Goal: Go to known website: Access a specific website the user already knows

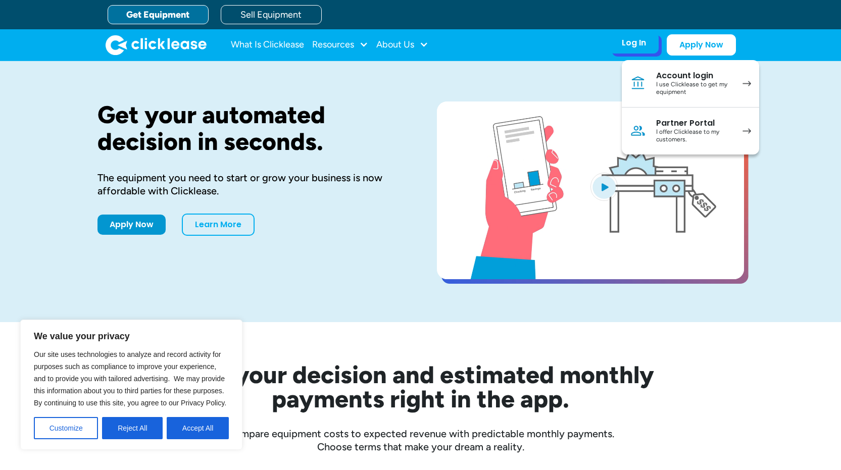
click at [695, 83] on div "I use Clicklease to get my equipment" at bounding box center [694, 89] width 76 height 16
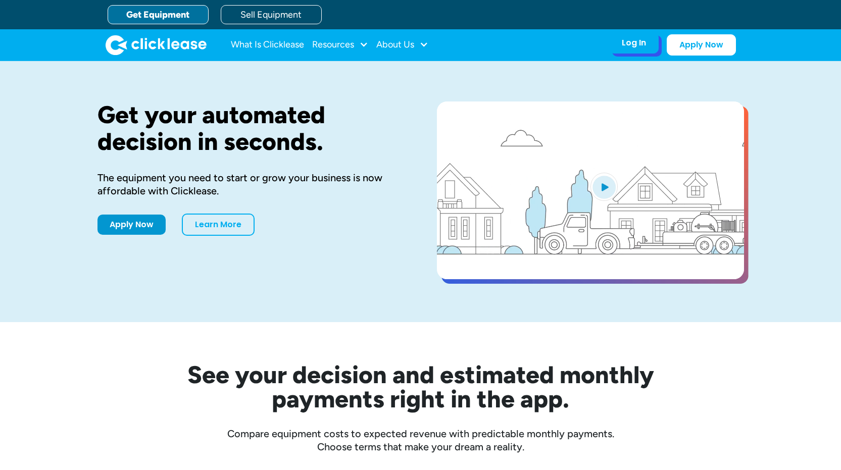
click at [639, 41] on div "Log In" at bounding box center [633, 43] width 24 height 10
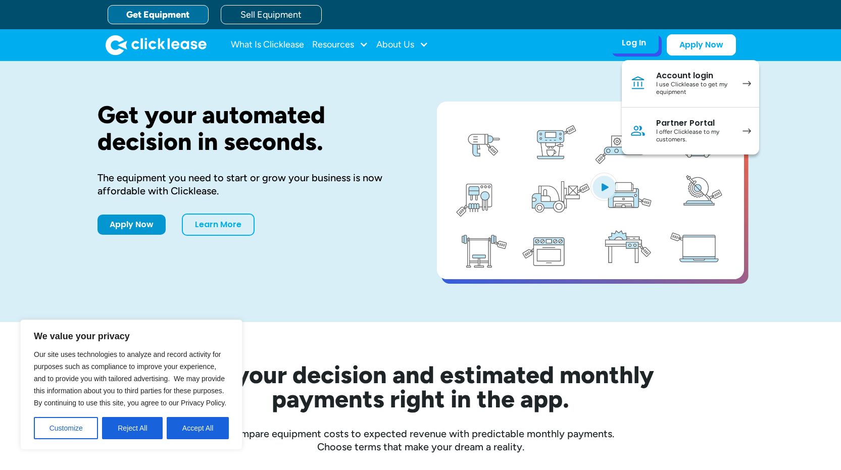
click at [717, 90] on div "I use Clicklease to get my equipment" at bounding box center [694, 89] width 76 height 16
